Goal: Find specific page/section: Find specific page/section

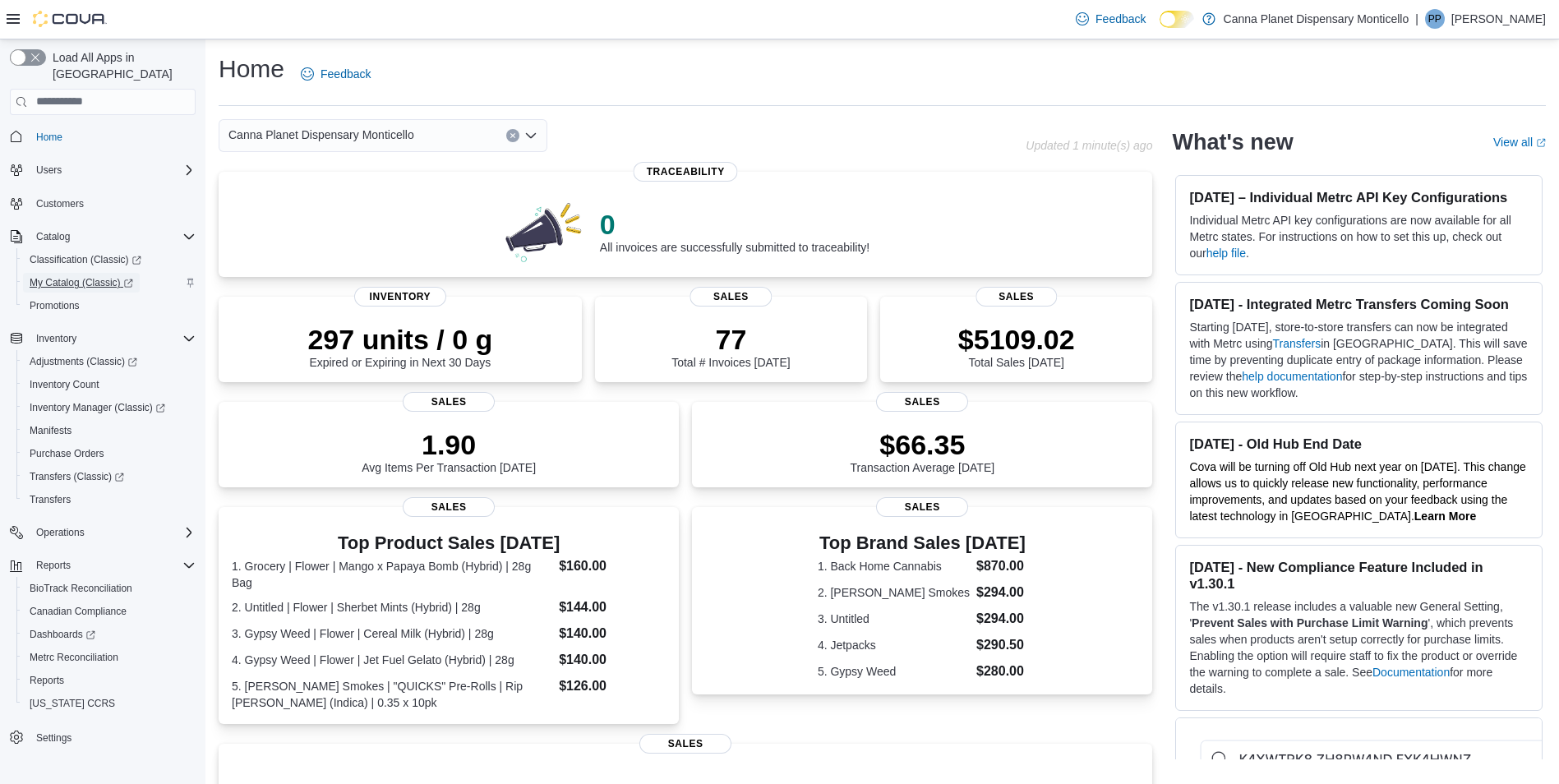
click at [103, 276] on span "My Catalog (Classic)" at bounding box center [81, 282] width 103 height 13
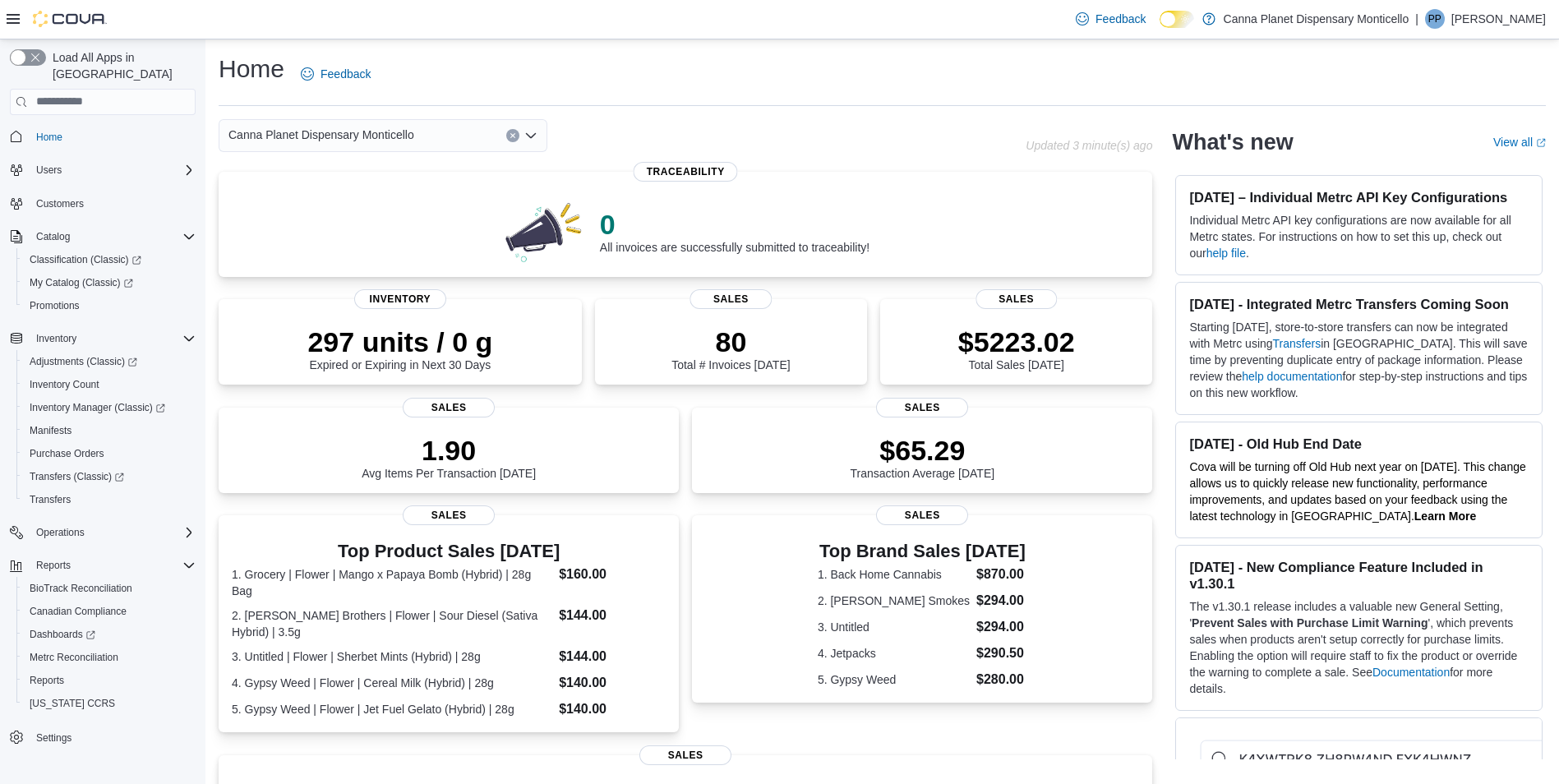
click at [849, 121] on div "Canna Planet Dispensary Monticello" at bounding box center [621, 135] width 807 height 33
